Goal: Task Accomplishment & Management: Complete application form

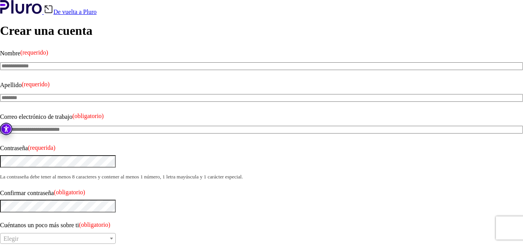
click at [45, 63] on input "Nombre (requerido)" at bounding box center [261, 66] width 523 height 8
type input "******"
click at [66, 94] on input "Apellido (requerido)" at bounding box center [261, 98] width 523 height 8
type input "****"
